Goal: Obtain resource: Download file/media

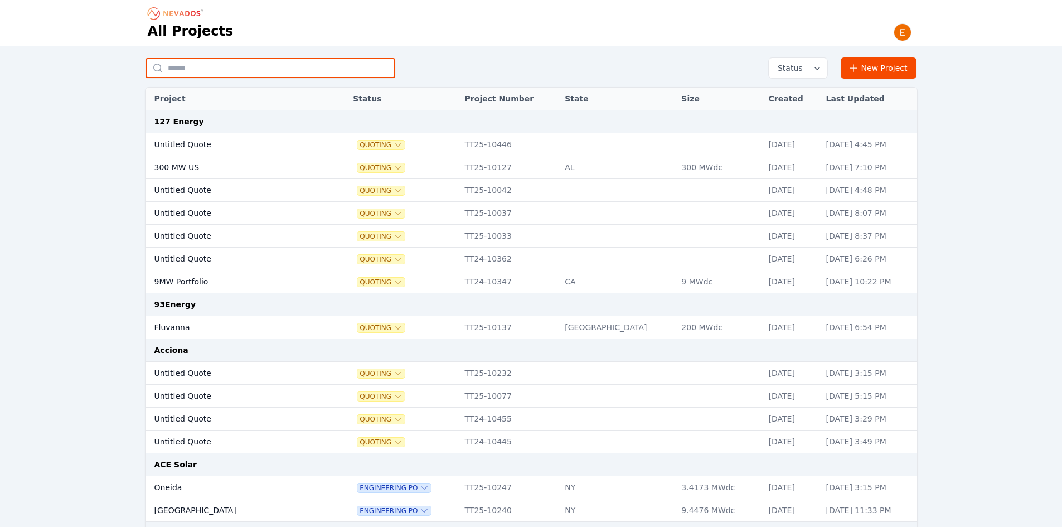
click at [211, 71] on input "text" at bounding box center [271, 68] width 250 height 20
type input "**********"
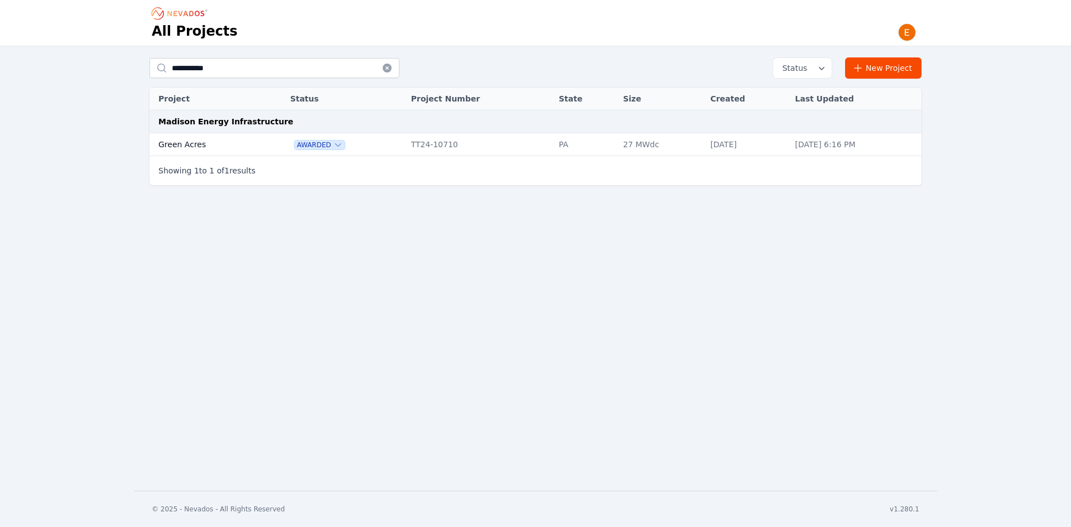
click at [244, 146] on td "Green Acres" at bounding box center [206, 144] width 114 height 23
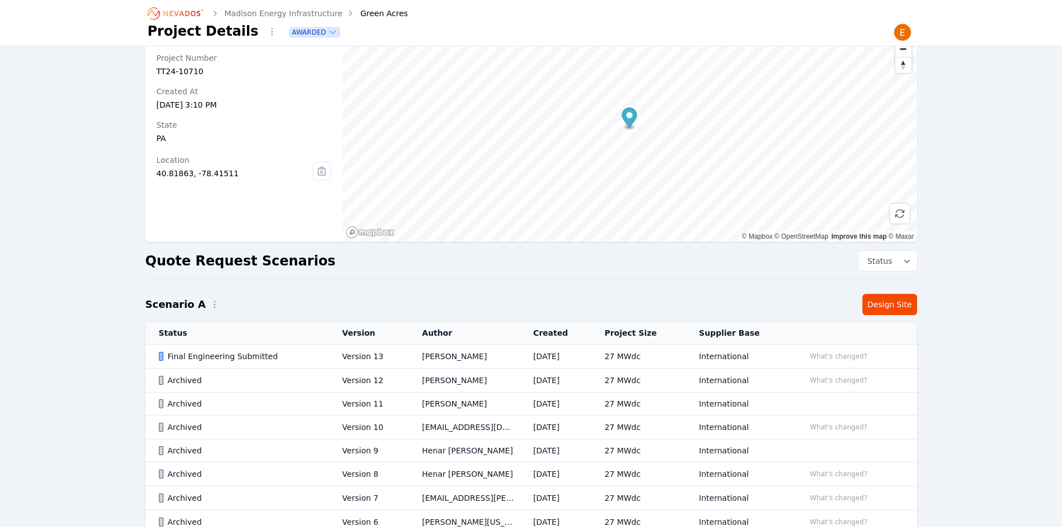
scroll to position [112, 0]
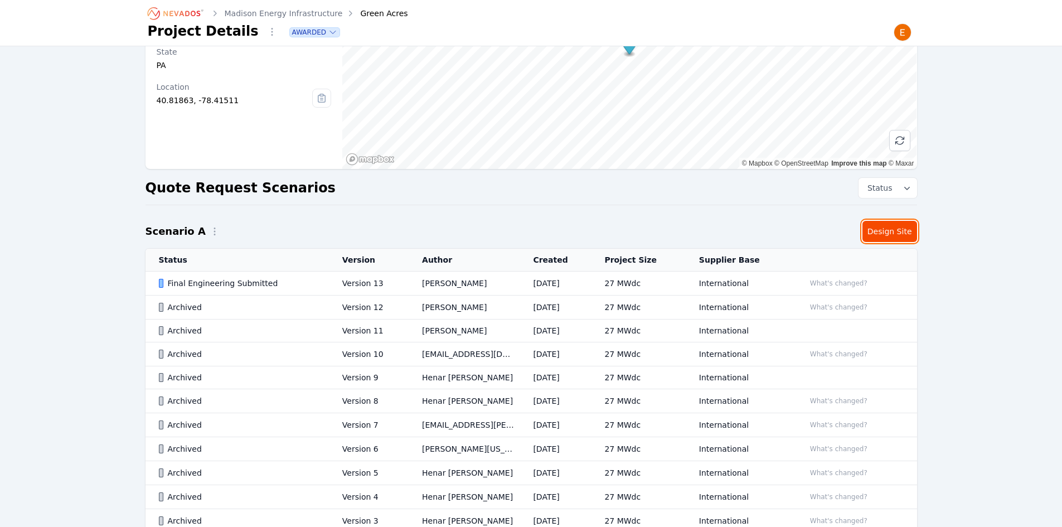
click at [912, 233] on link "Design Site" at bounding box center [890, 231] width 55 height 21
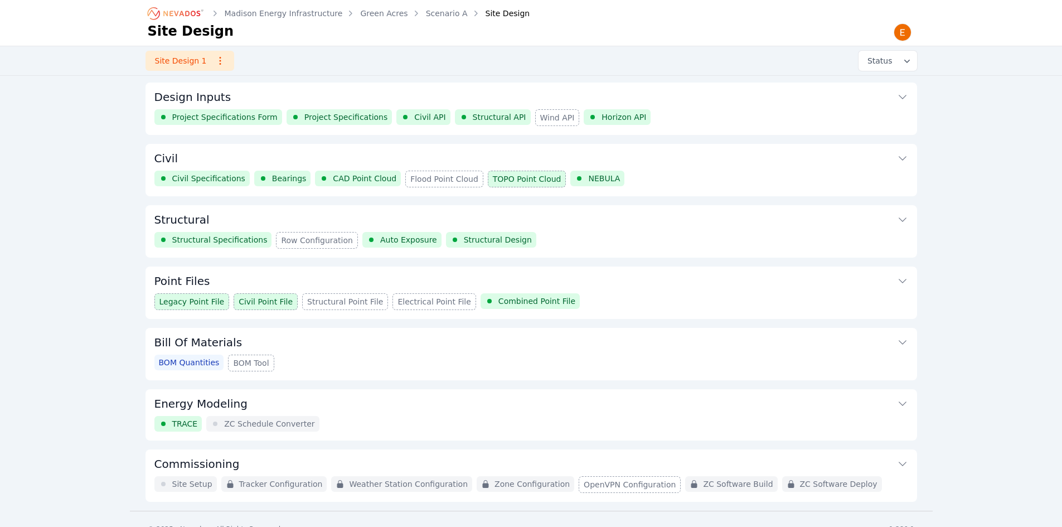
click at [612, 302] on div "Legacy Point File Civil Point File Structural Point File Electrical Point File …" at bounding box center [531, 301] width 754 height 17
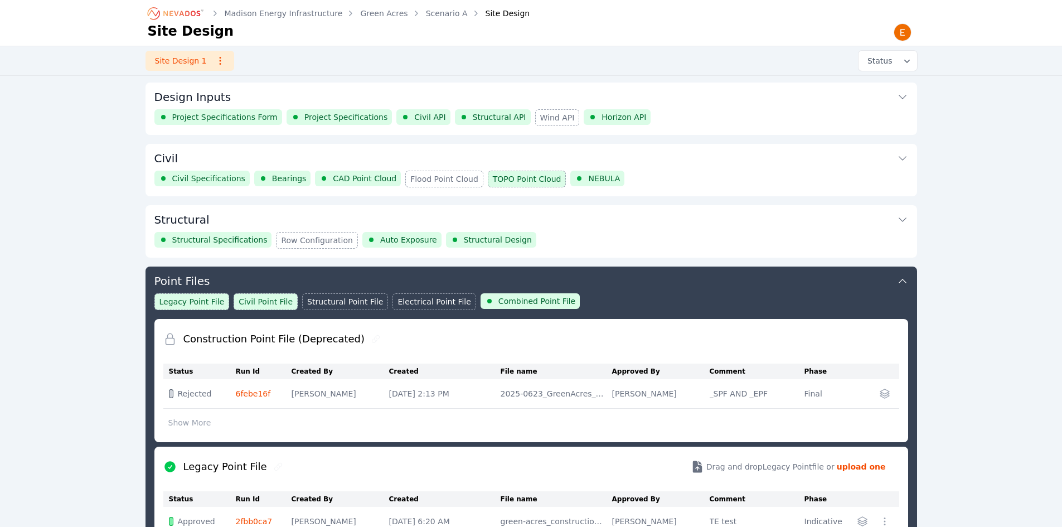
scroll to position [183, 0]
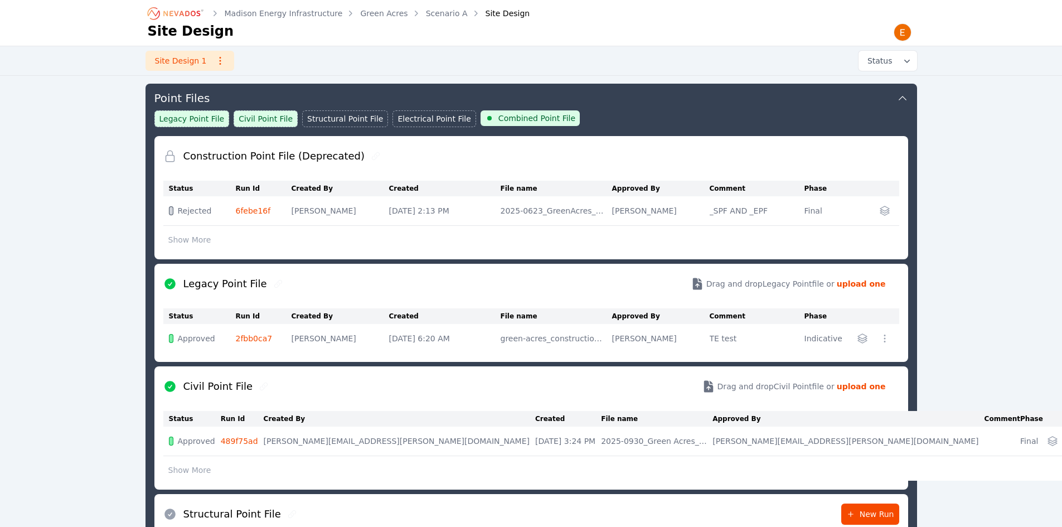
click at [183, 242] on button "Show More" at bounding box center [189, 239] width 53 height 21
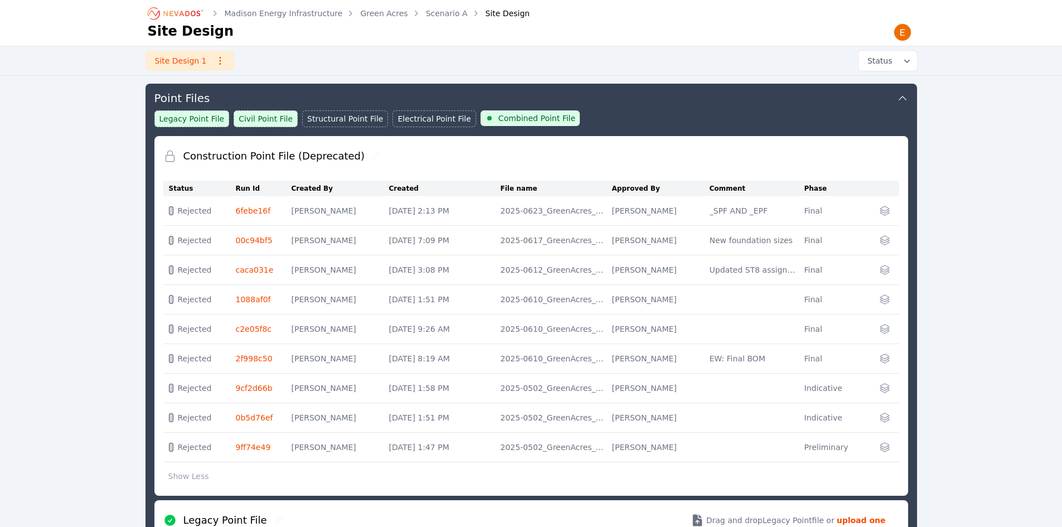
click at [48, 442] on div "Madison Energy Infrastructure Green Acres Scenario A Site Design Site Design Si…" at bounding box center [531, 470] width 1062 height 1306
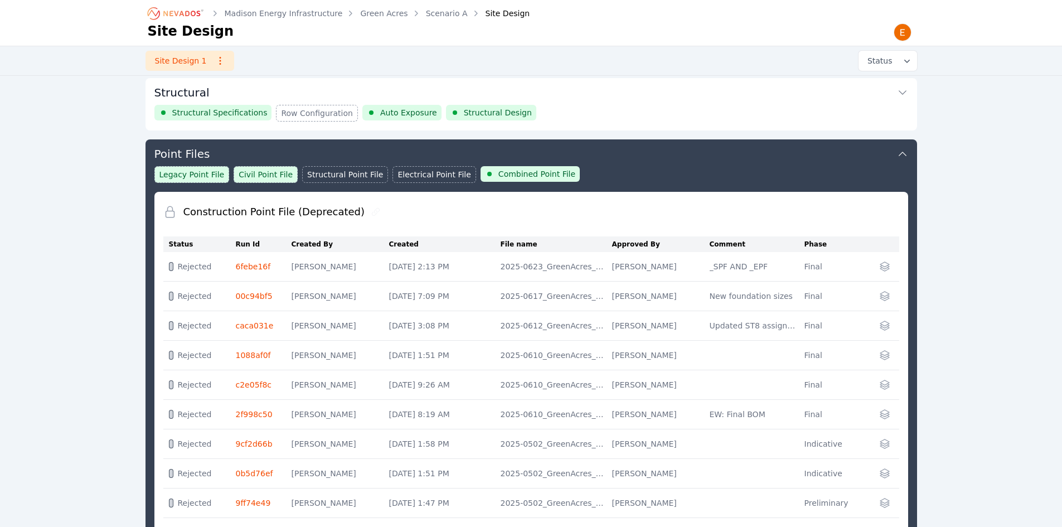
scroll to position [0, 0]
